Goal: Task Accomplishment & Management: Use online tool/utility

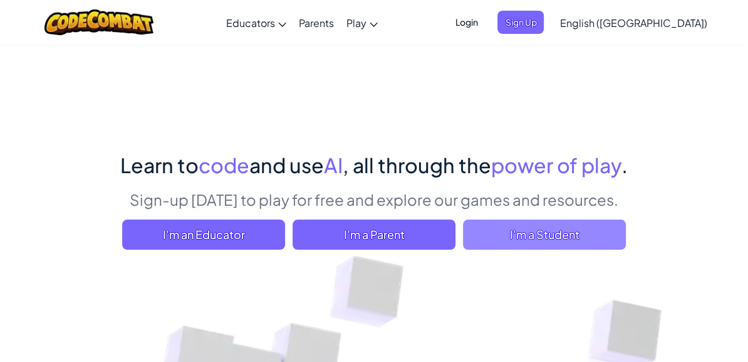
click at [502, 236] on span "I'm a Student" at bounding box center [544, 234] width 163 height 30
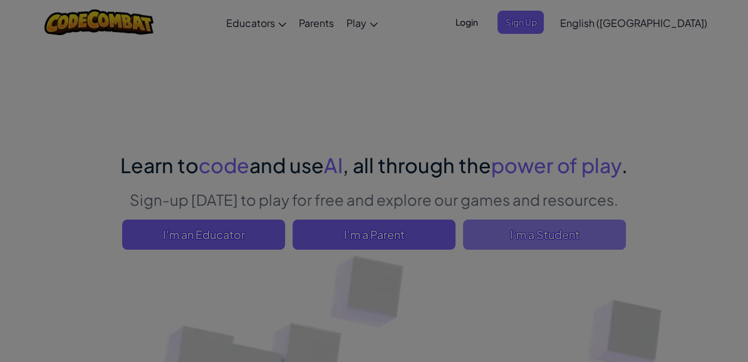
scroll to position [316, 0]
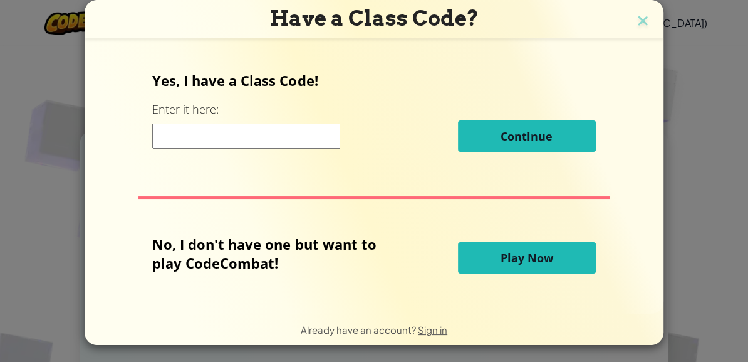
click at [511, 262] on span "Play Now" at bounding box center [527, 257] width 53 height 15
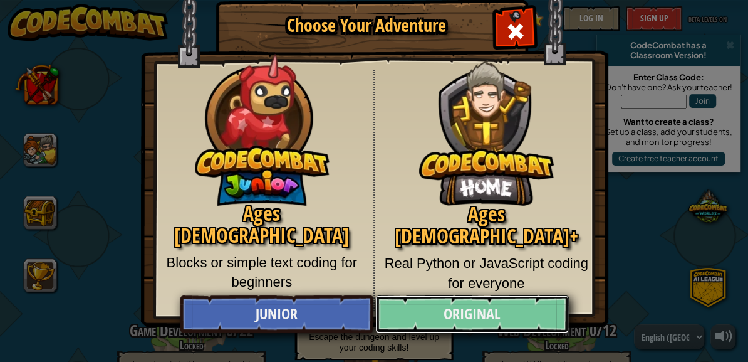
click at [540, 310] on link "Original" at bounding box center [471, 314] width 193 height 38
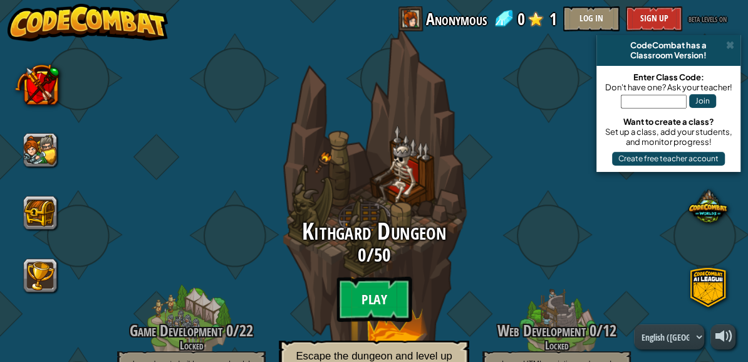
click at [365, 295] on btn "Play" at bounding box center [374, 298] width 75 height 45
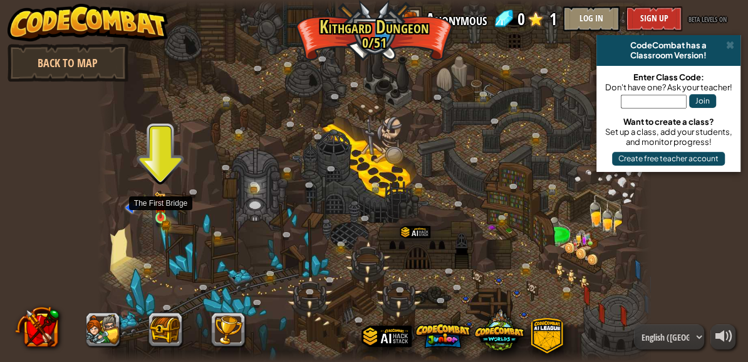
click at [160, 215] on img at bounding box center [160, 204] width 13 height 27
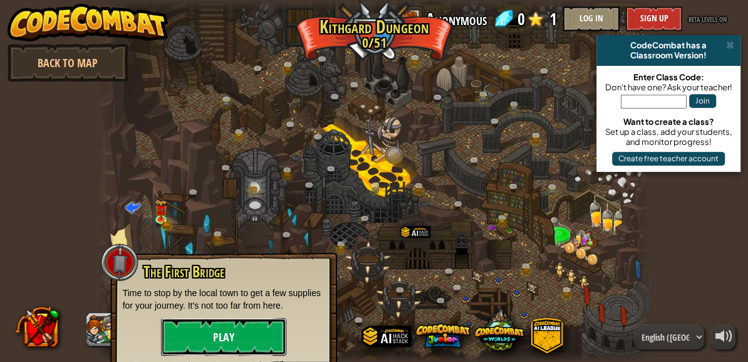
click at [219, 337] on button "Play" at bounding box center [223, 337] width 125 height 38
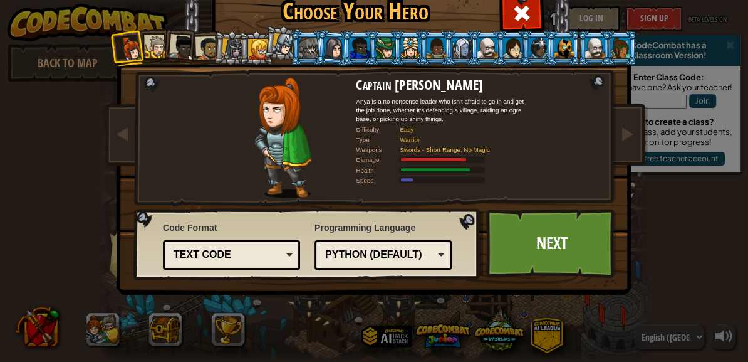
click at [563, 46] on div at bounding box center [564, 48] width 19 height 20
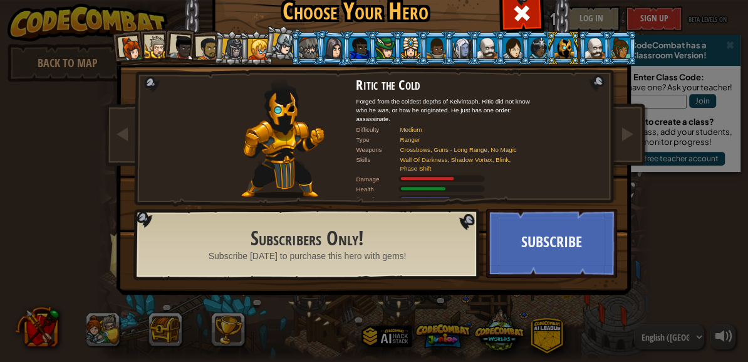
click at [310, 44] on div at bounding box center [308, 48] width 19 height 20
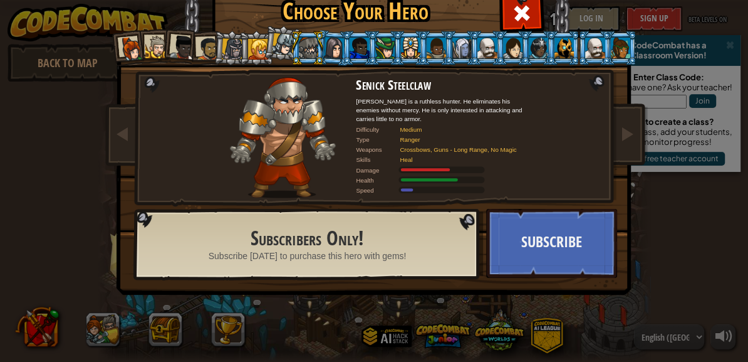
click at [284, 43] on div at bounding box center [284, 44] width 23 height 23
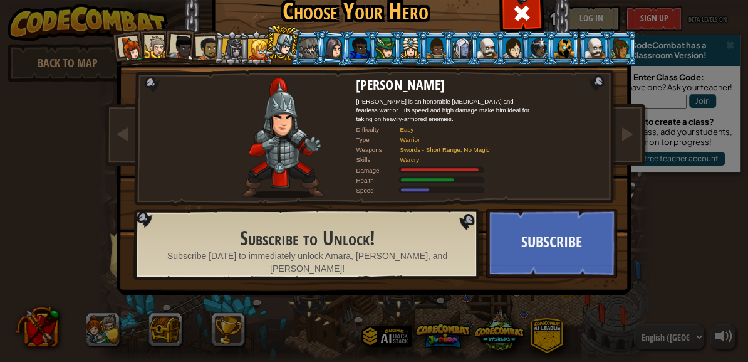
click at [238, 39] on div at bounding box center [232, 48] width 21 height 21
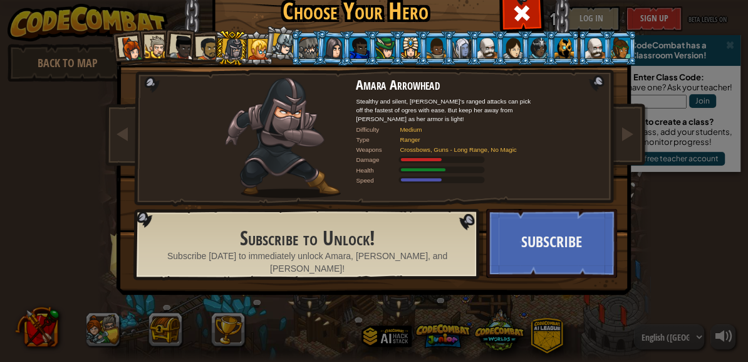
click at [260, 46] on div at bounding box center [258, 49] width 20 height 20
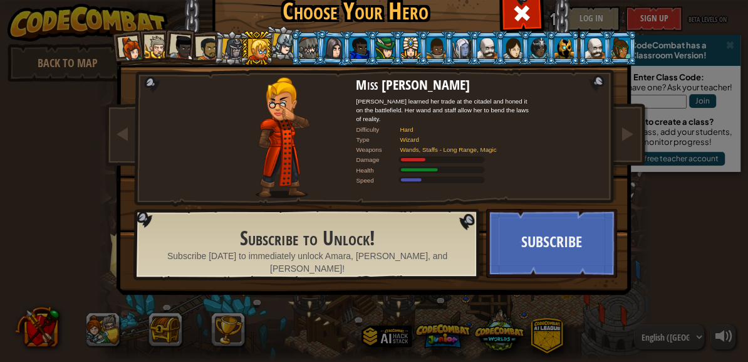
click at [206, 43] on div at bounding box center [207, 48] width 23 height 23
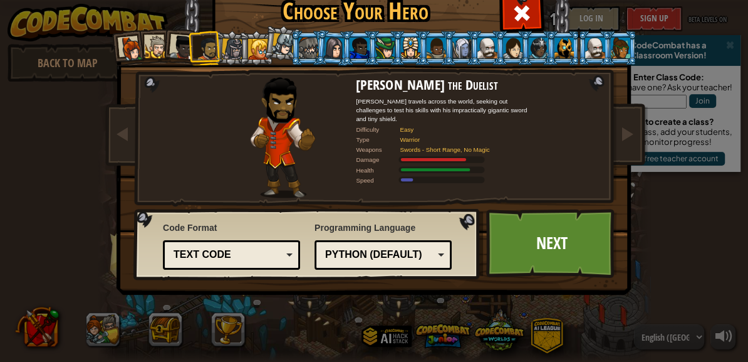
click at [184, 46] on div at bounding box center [182, 47] width 25 height 25
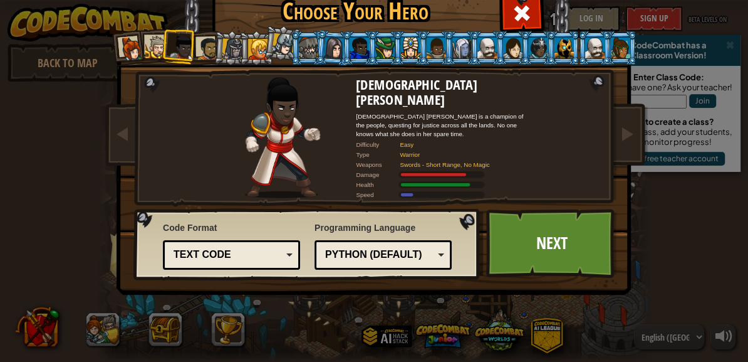
click at [159, 41] on div at bounding box center [156, 47] width 23 height 23
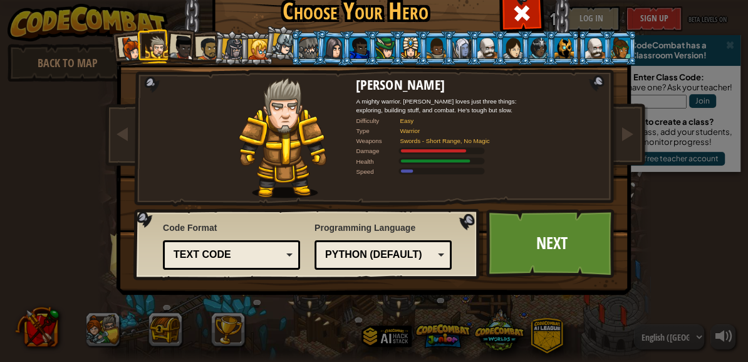
click at [383, 265] on div "Python (Default) JavaScript Lua C++ Java (Experimental) Python (Default)" at bounding box center [383, 254] width 137 height 29
click at [438, 225] on div "Programming Language Python (Default) JavaScript Lua C++ Java (Experimental) Py…" at bounding box center [383, 245] width 137 height 55
click at [274, 249] on div "Text code" at bounding box center [228, 255] width 108 height 14
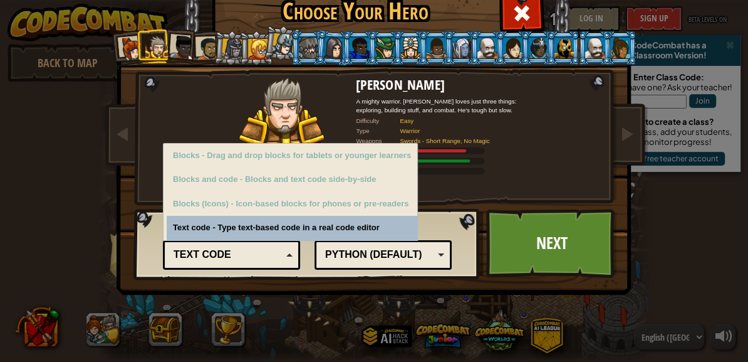
click at [273, 254] on div "Text code" at bounding box center [228, 255] width 108 height 14
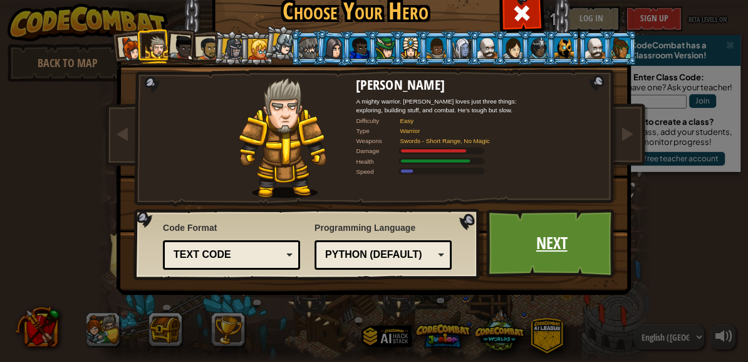
click at [530, 259] on link "Next" at bounding box center [551, 243] width 131 height 69
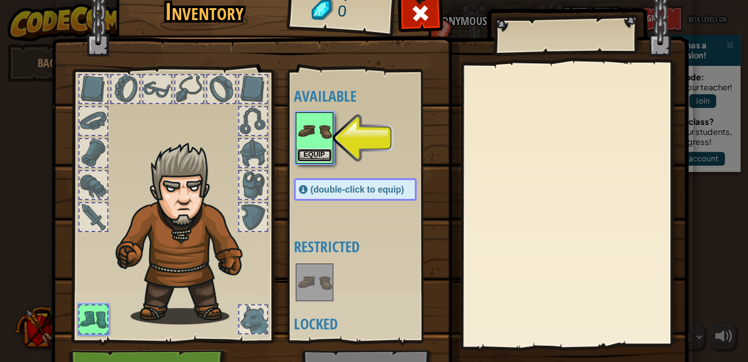
click at [323, 153] on button "Equip" at bounding box center [314, 155] width 35 height 13
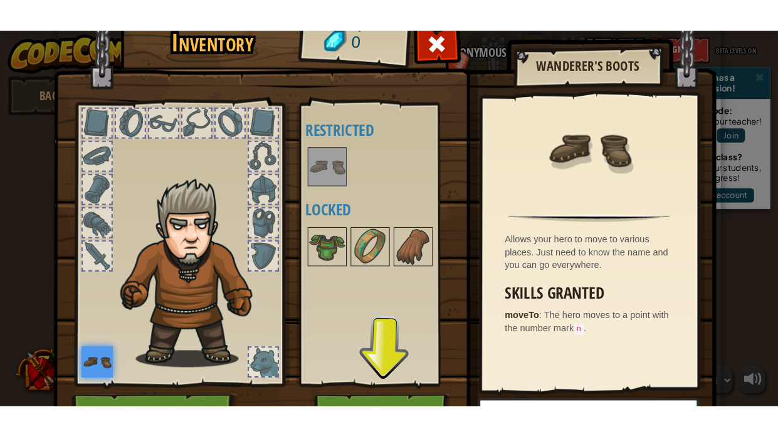
scroll to position [70, 0]
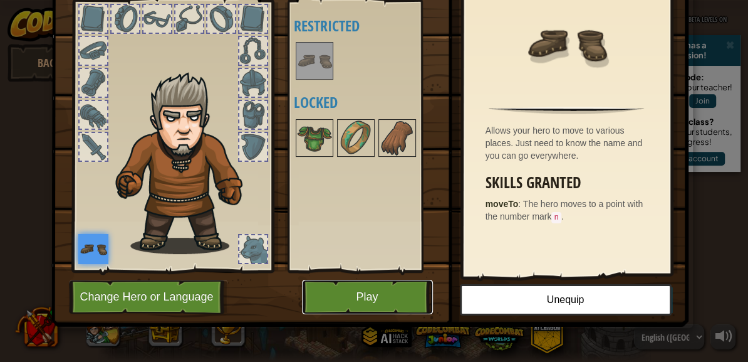
click at [358, 290] on button "Play" at bounding box center [367, 296] width 131 height 34
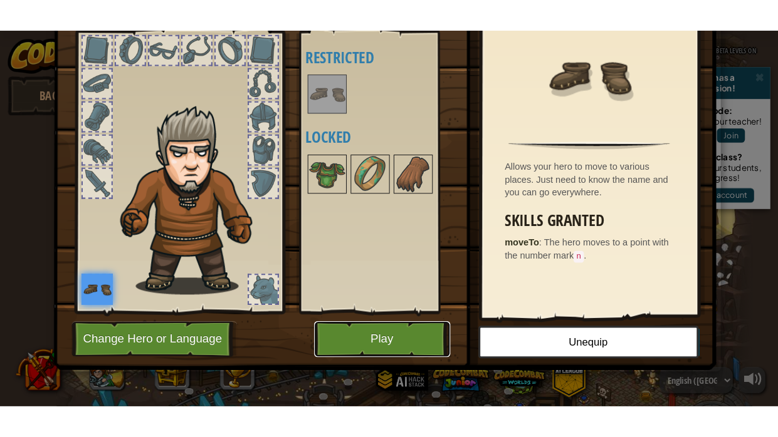
scroll to position [0, 0]
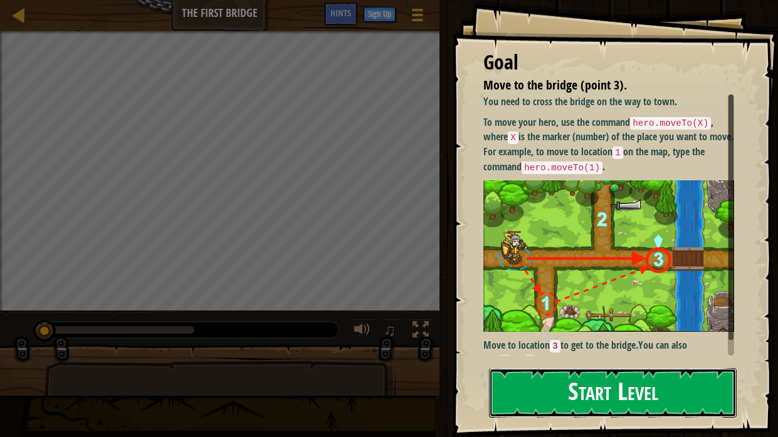
click at [569, 361] on button "Start Level" at bounding box center [613, 393] width 248 height 50
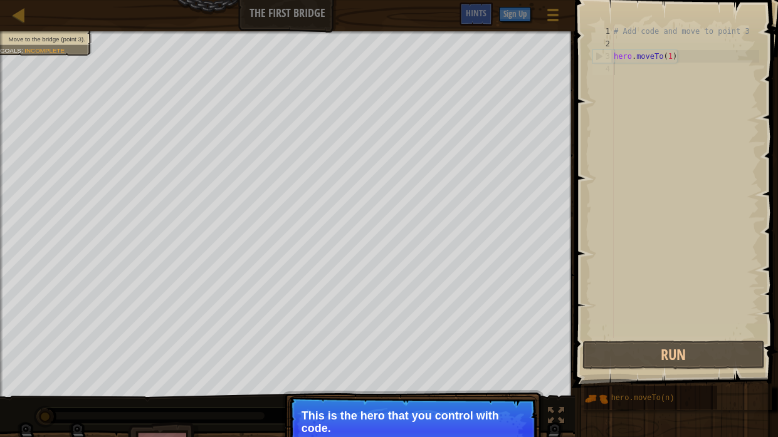
click at [381, 361] on p "Continue This is the hero that you control with code." at bounding box center [412, 432] width 249 height 70
click at [368, 361] on p "Continue This is the hero that you control with code." at bounding box center [412, 432] width 249 height 70
click at [365, 361] on p "Continue This is the hero that you control with code." at bounding box center [412, 432] width 249 height 70
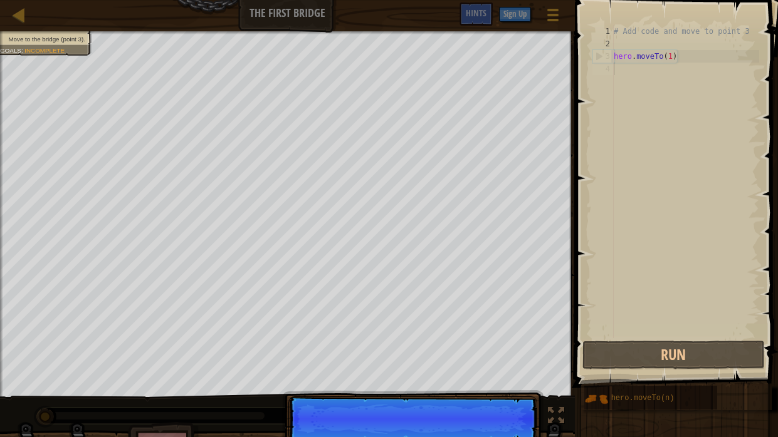
click at [366, 361] on p "Continue" at bounding box center [412, 419] width 249 height 45
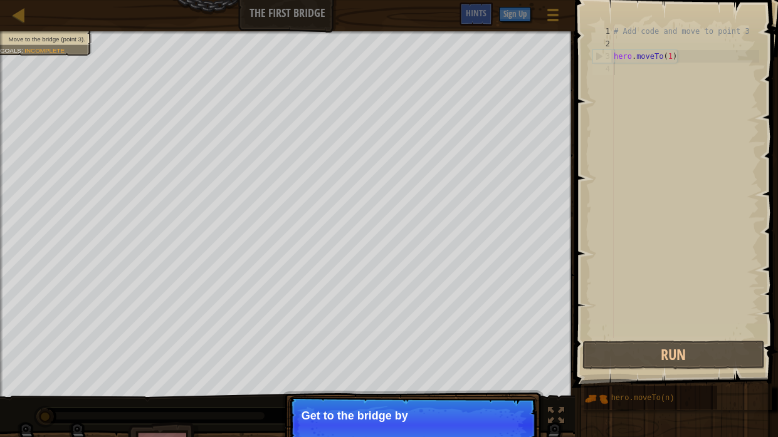
click at [366, 361] on p "Continue Get to the bridge by" at bounding box center [412, 426] width 249 height 58
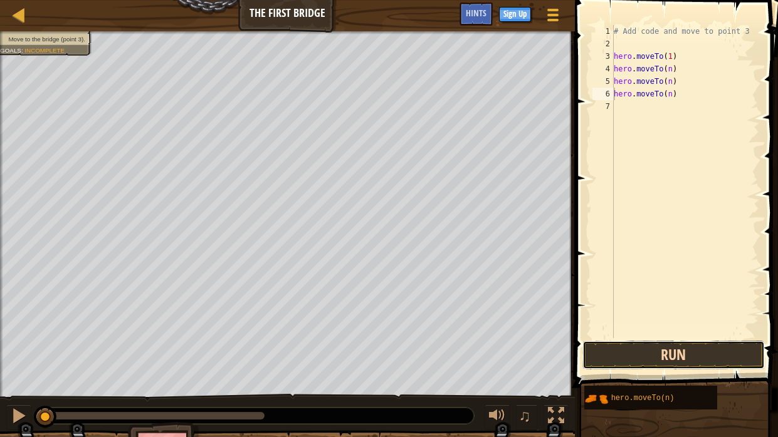
click at [672, 360] on button "Run" at bounding box center [673, 355] width 182 height 29
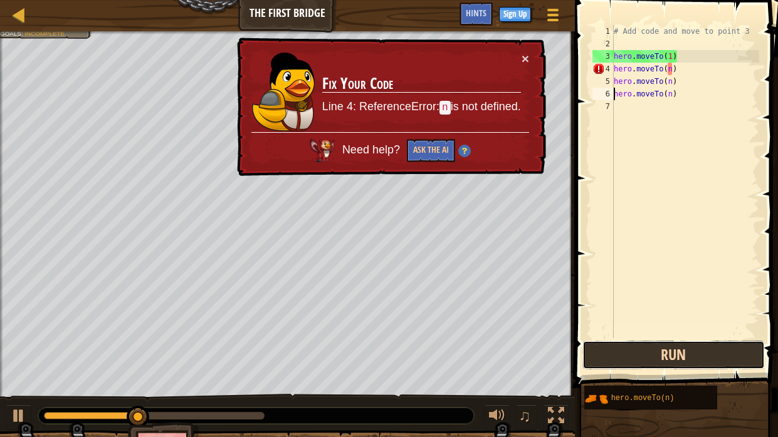
click at [670, 350] on button "Run" at bounding box center [673, 355] width 182 height 29
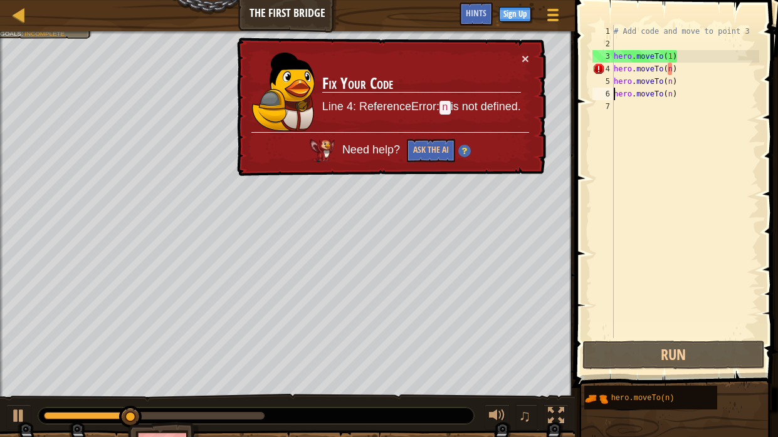
click at [670, 70] on div "# Add code and move to point 3 hero . moveTo ( 1 ) hero . moveTo ( n ) hero . m…" at bounding box center [685, 194] width 148 height 338
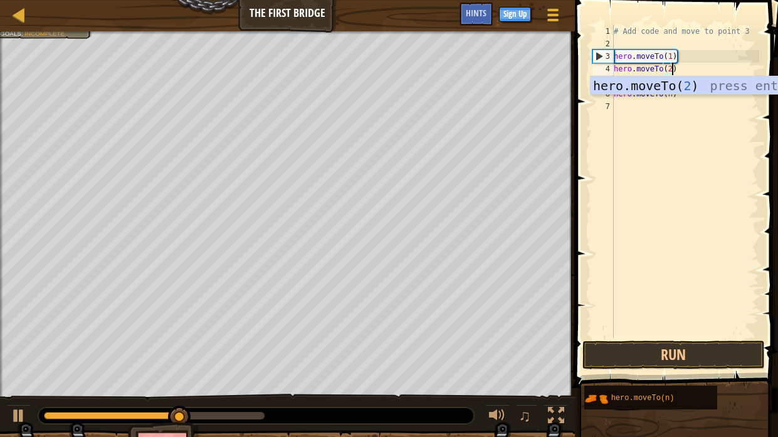
type textarea "hero.moveTo(2)"
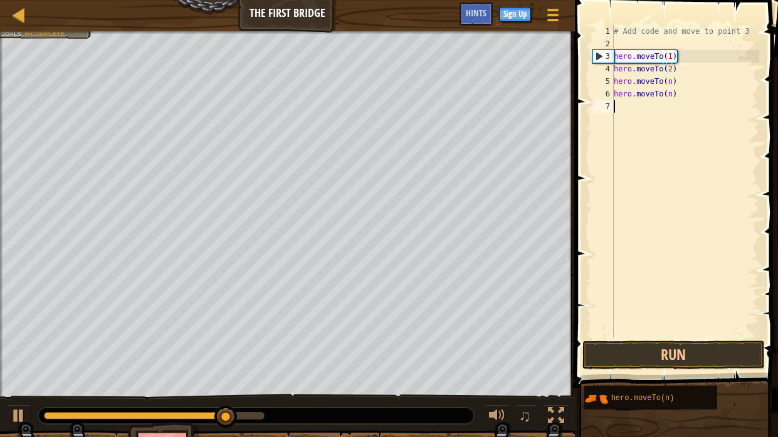
click at [672, 103] on div "# Add code and move to point 3 hero . moveTo ( 1 ) hero . moveTo ( 2 ) hero . m…" at bounding box center [685, 194] width 148 height 338
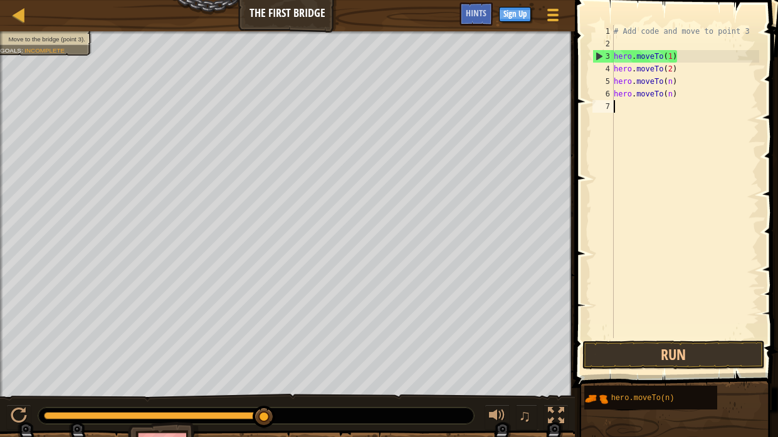
click at [672, 82] on div "# Add code and move to point 3 hero . moveTo ( 1 ) hero . moveTo ( 2 ) hero . m…" at bounding box center [685, 194] width 148 height 338
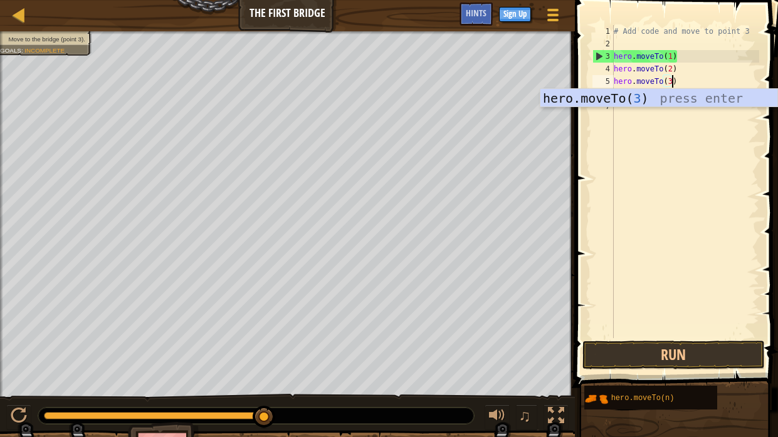
scroll to position [6, 4]
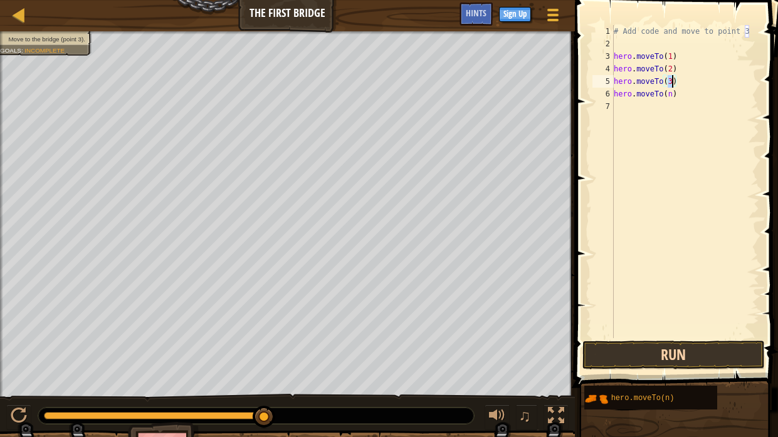
type textarea "hero.moveTo(3)"
click at [682, 360] on button "Run" at bounding box center [673, 355] width 182 height 29
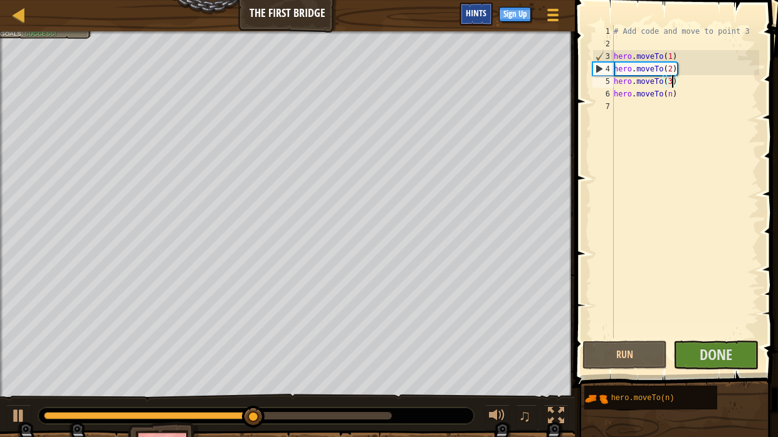
click at [484, 6] on div "Hints" at bounding box center [475, 14] width 33 height 23
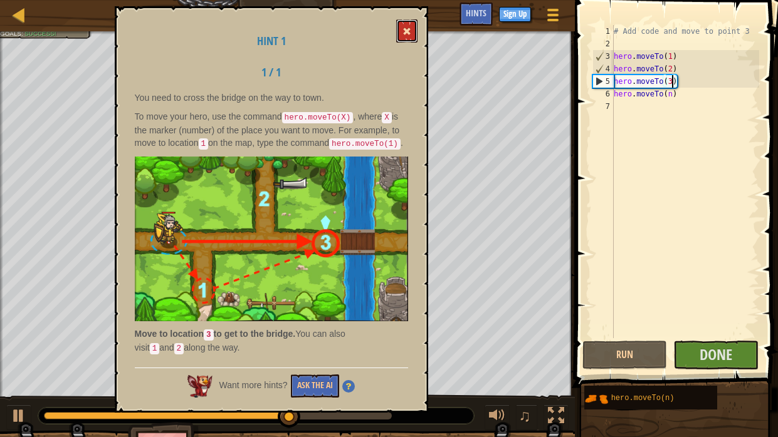
click at [414, 39] on button at bounding box center [406, 30] width 21 height 23
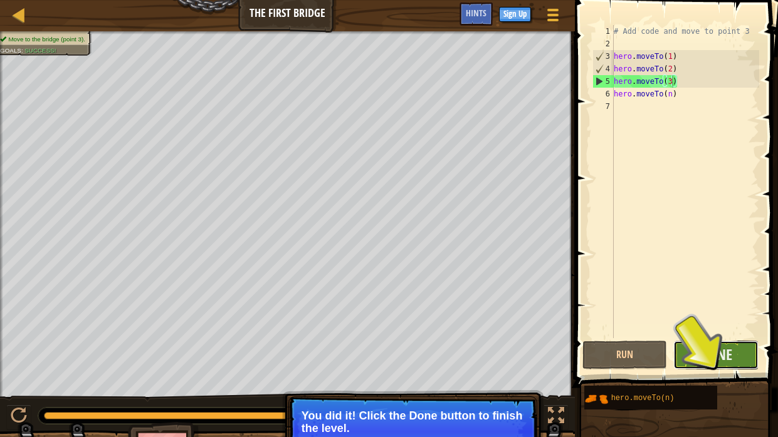
click at [696, 361] on button "Done" at bounding box center [715, 355] width 85 height 29
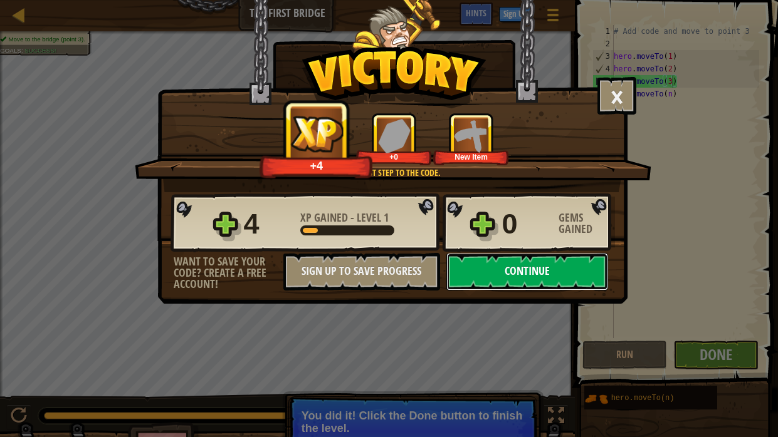
click at [466, 282] on button "Continue" at bounding box center [527, 272] width 162 height 38
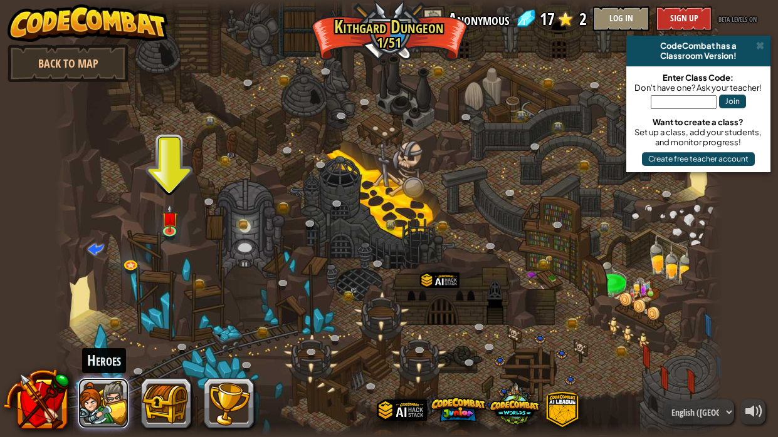
click at [93, 361] on button at bounding box center [103, 404] width 50 height 50
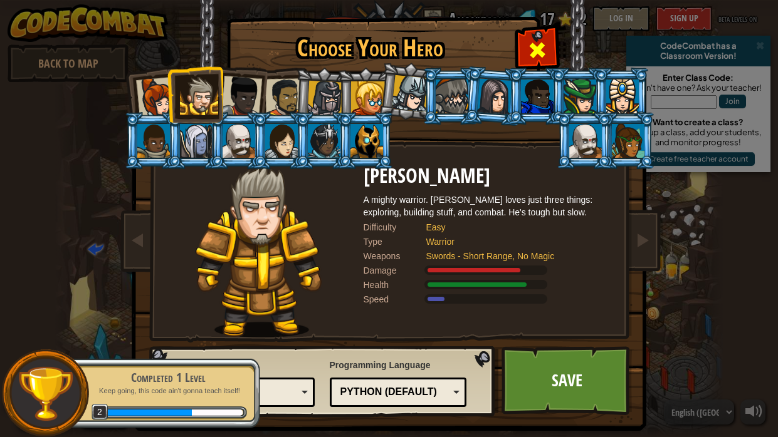
click at [525, 56] on div at bounding box center [536, 48] width 39 height 39
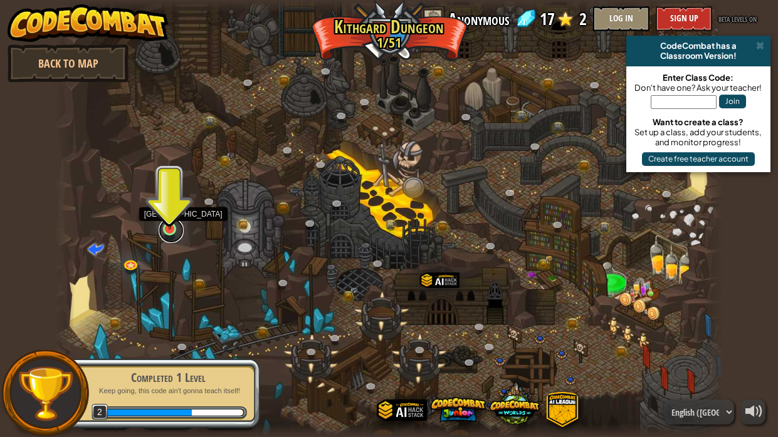
click at [166, 232] on link at bounding box center [171, 230] width 25 height 25
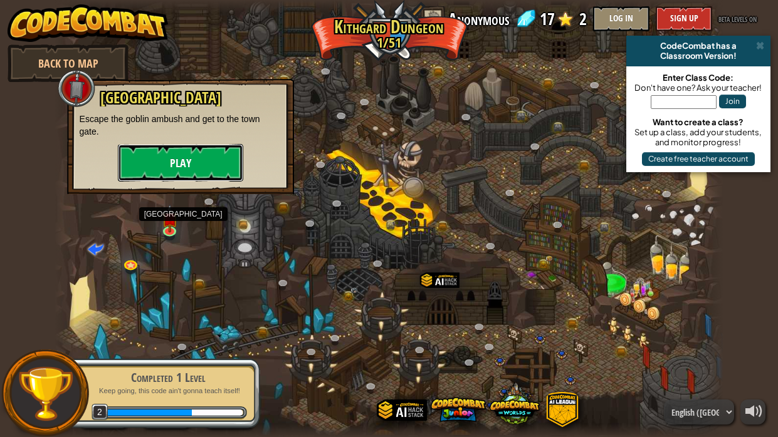
click at [162, 158] on button "Play" at bounding box center [180, 163] width 125 height 38
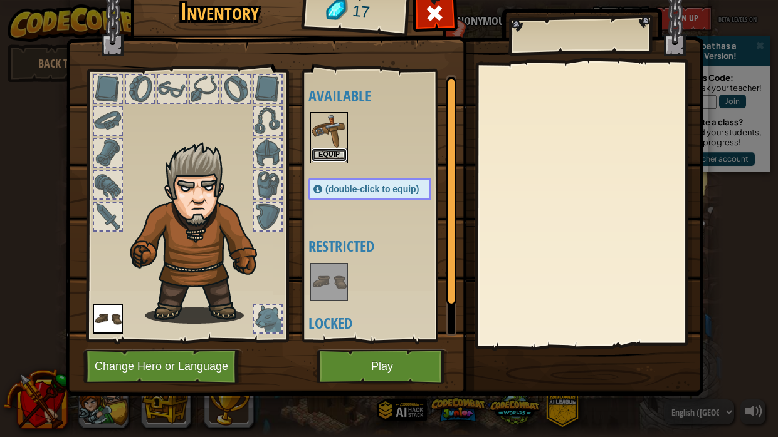
click at [328, 159] on button "Equip" at bounding box center [328, 155] width 35 height 13
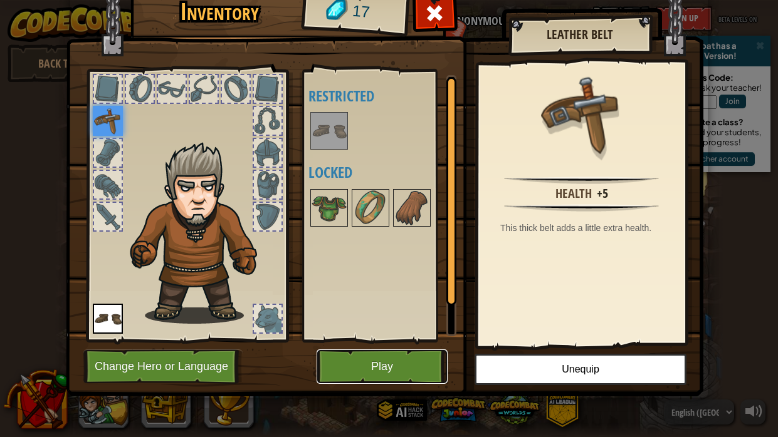
click at [409, 361] on button "Play" at bounding box center [381, 367] width 131 height 34
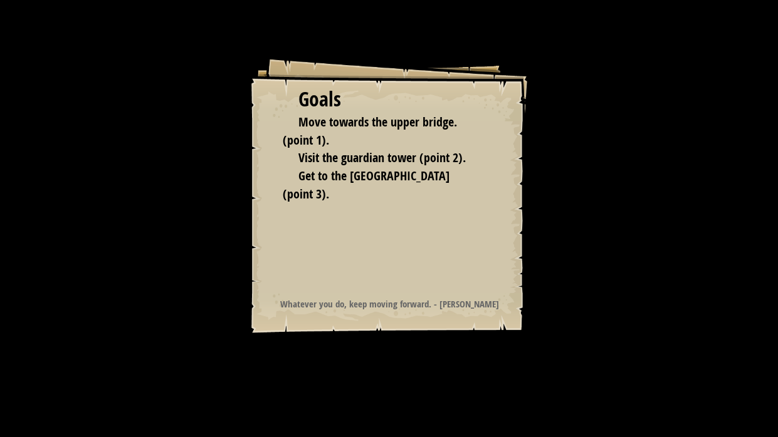
click at [349, 170] on span "Get to the [GEOGRAPHIC_DATA] (point 3)." at bounding box center [366, 184] width 167 height 35
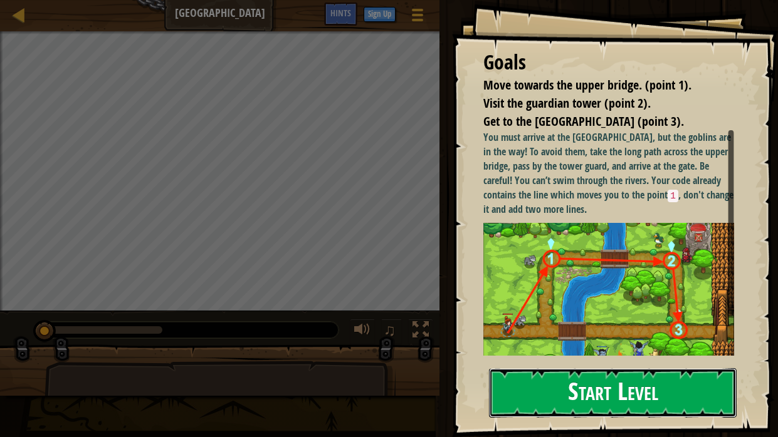
click at [529, 361] on button "Start Level" at bounding box center [613, 393] width 248 height 50
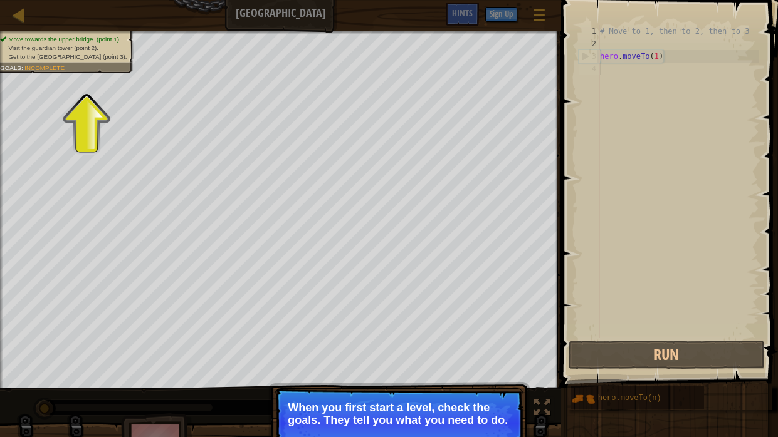
click at [442, 361] on p "When you first start a level, check the goals. They tell you what you need to d…" at bounding box center [399, 414] width 222 height 25
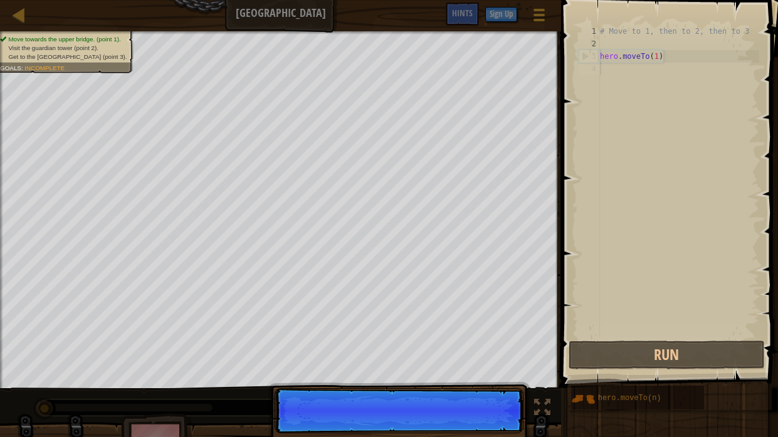
scroll to position [6, 0]
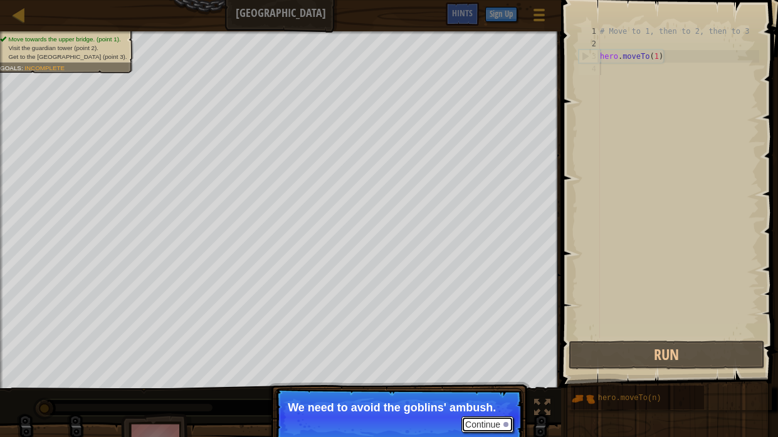
click at [494, 361] on button "Continue" at bounding box center [487, 425] width 52 height 16
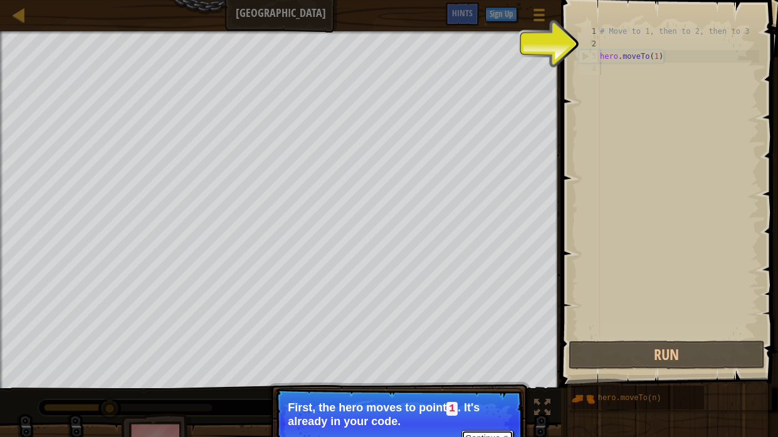
click at [486, 361] on button "Continue" at bounding box center [487, 439] width 52 height 16
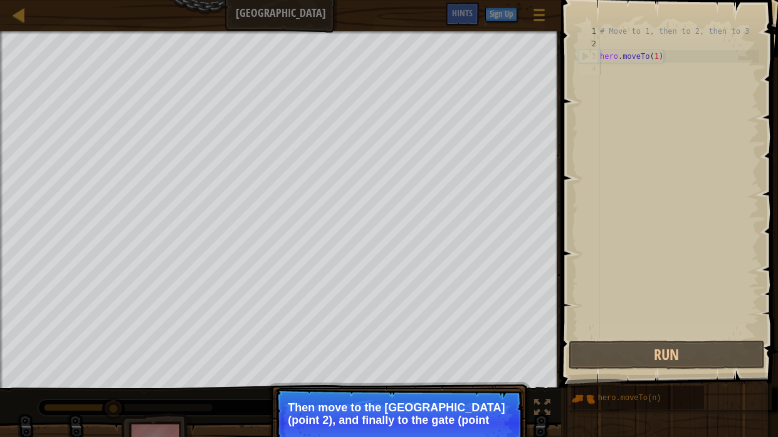
click at [487, 361] on p "Continue Then move to the [GEOGRAPHIC_DATA] (point 2), and finally to the gate …" at bounding box center [398, 424] width 249 height 70
click at [483, 361] on button "Continue" at bounding box center [487, 437] width 52 height 16
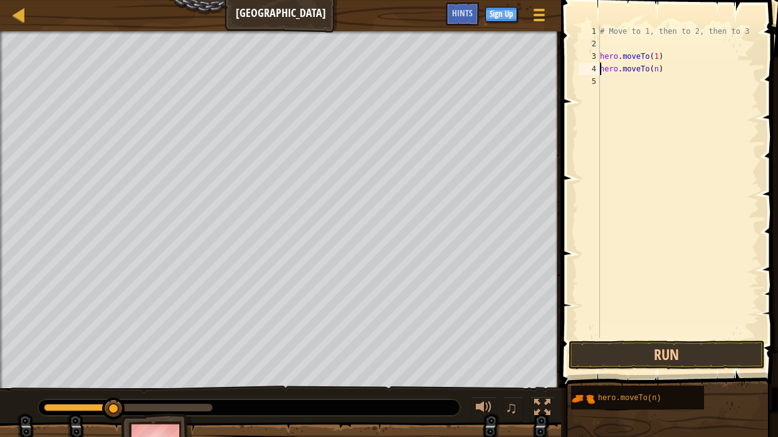
click at [663, 71] on div "# Move to 1, then to 2, then to 3 hero . moveTo ( 1 ) hero . moveTo ( n )" at bounding box center [678, 194] width 162 height 338
click at [658, 71] on div "# Move to 1, then to 2, then to 3 hero . moveTo ( 1 ) hero . moveTo ( n )" at bounding box center [678, 194] width 162 height 338
type textarea "hero.moveTo(2)"
click at [639, 107] on div "# Move to 1, then to 2, then to 3 hero . moveTo ( 1 ) hero . moveTo ( 2 )" at bounding box center [678, 194] width 162 height 338
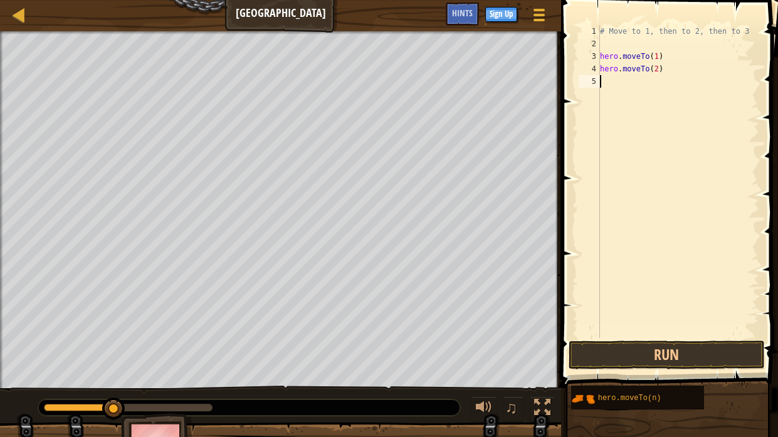
scroll to position [6, 0]
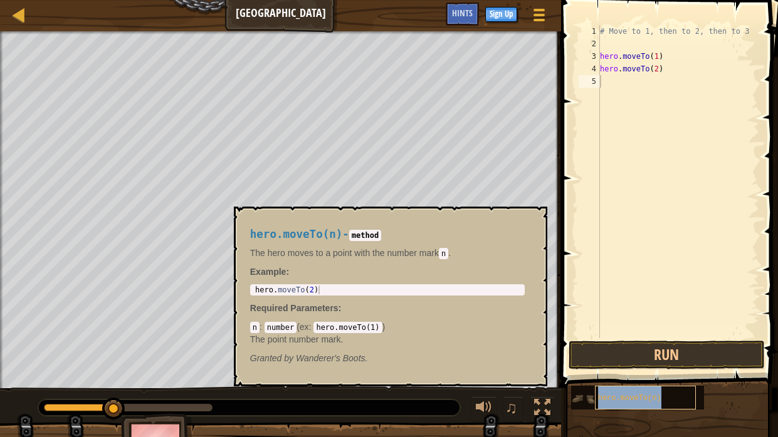
click at [643, 361] on div "hero.moveTo(n)" at bounding box center [646, 398] width 102 height 24
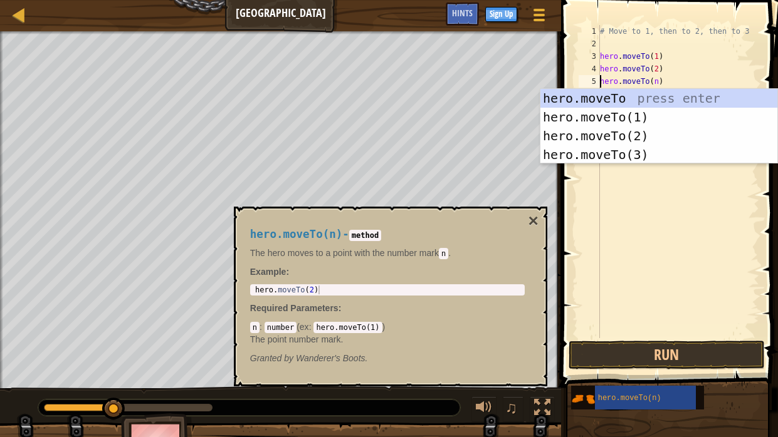
click at [658, 81] on div "# Move to 1, then to 2, then to 3 hero . moveTo ( 1 ) hero . moveTo ( 2 ) hero …" at bounding box center [678, 194] width 162 height 338
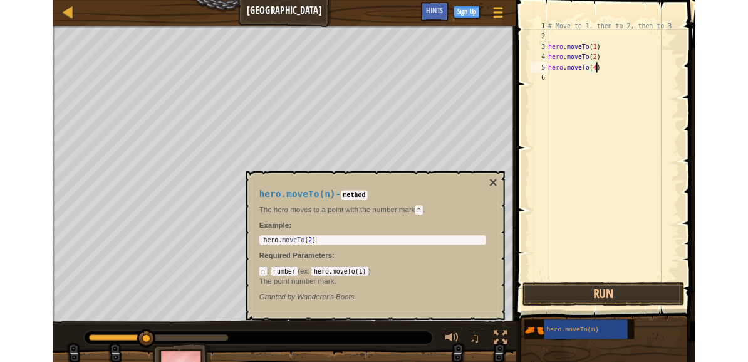
scroll to position [6, 4]
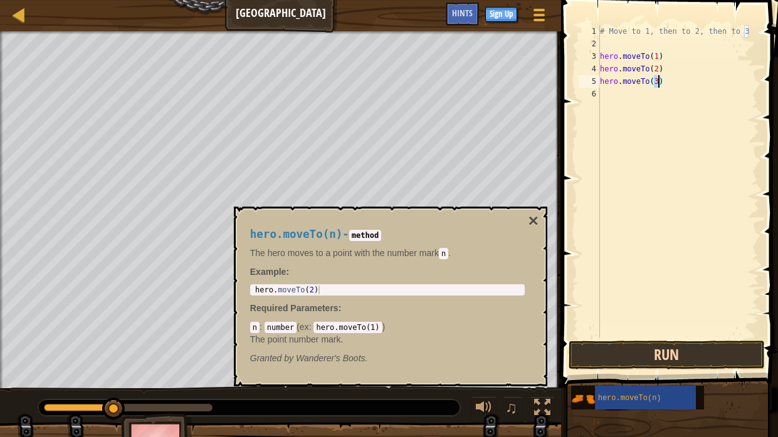
type textarea "hero.moveTo(3)"
click at [691, 360] on button "Run" at bounding box center [666, 355] width 196 height 29
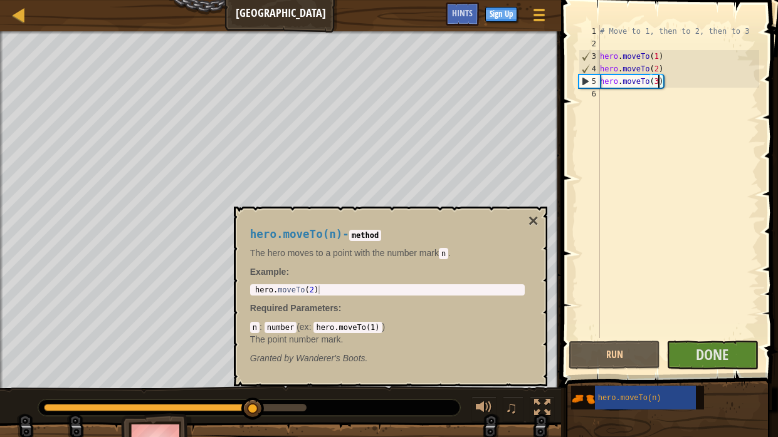
click at [543, 219] on div "hero.moveTo(n) - method The hero moves to a point with the number [PERSON_NAME]…" at bounding box center [390, 297] width 313 height 180
click at [529, 217] on button "×" at bounding box center [533, 221] width 10 height 18
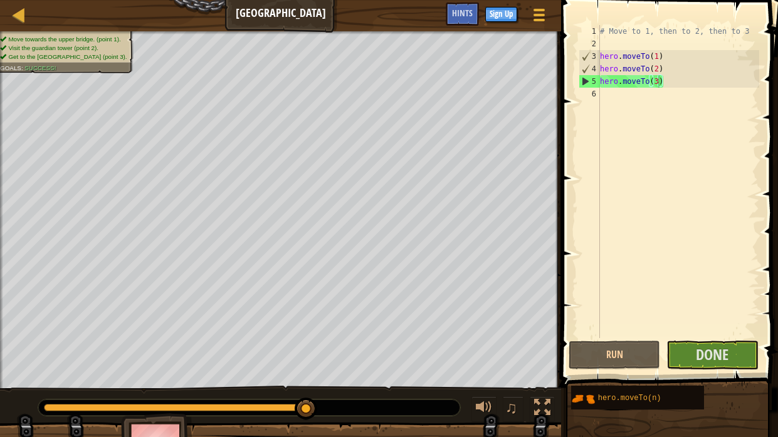
click at [748, 211] on span at bounding box center [670, 176] width 227 height 425
